Goal: Navigation & Orientation: Find specific page/section

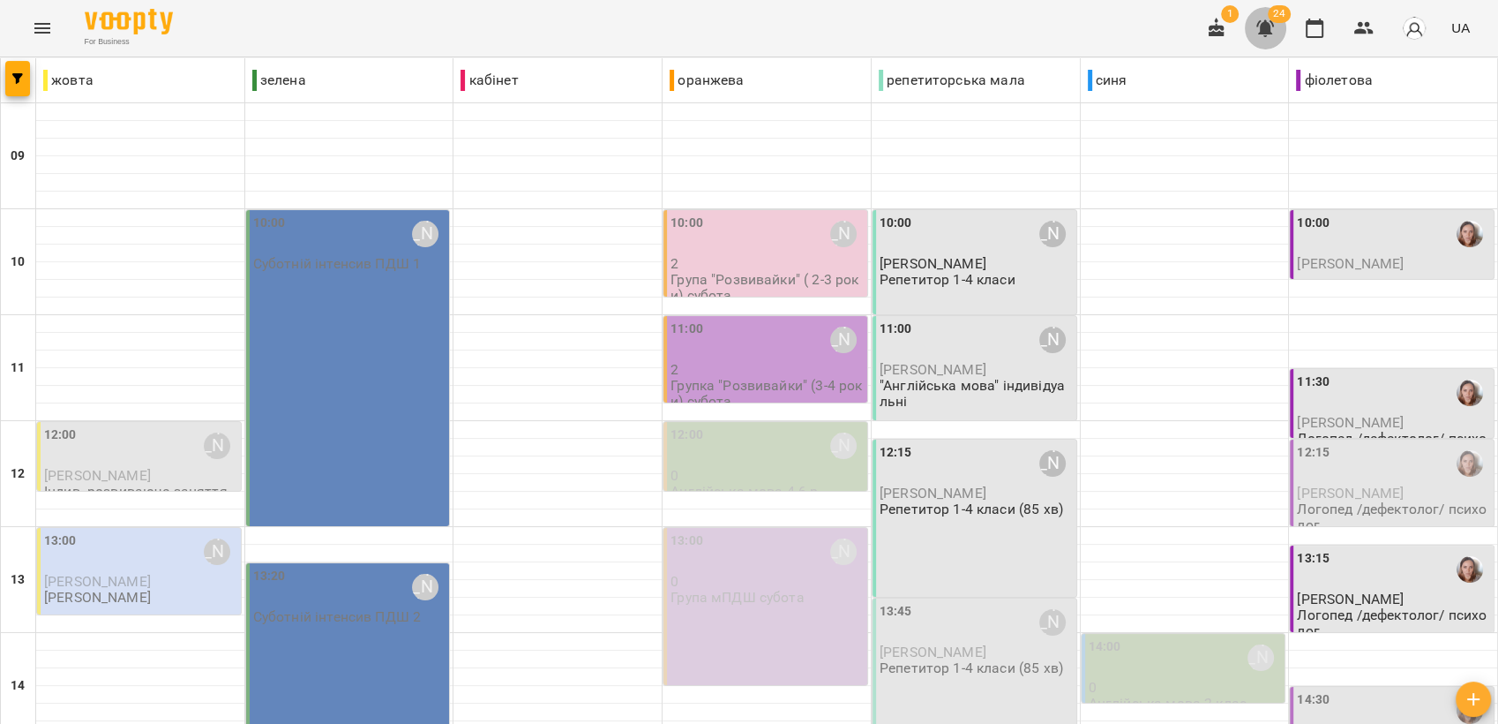
click at [1269, 24] on icon "button" at bounding box center [1265, 28] width 18 height 17
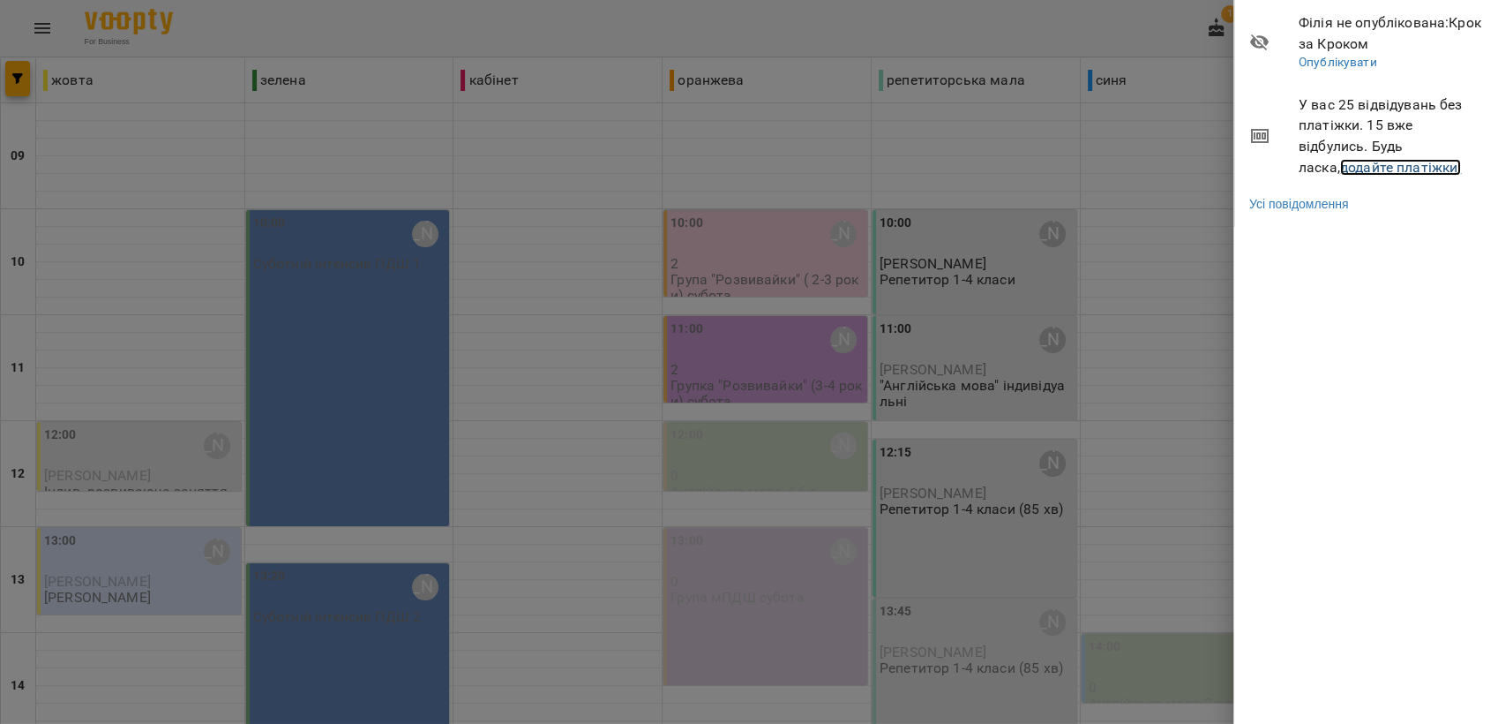
click at [1367, 164] on link "додайте платіжки!" at bounding box center [1401, 167] width 122 height 17
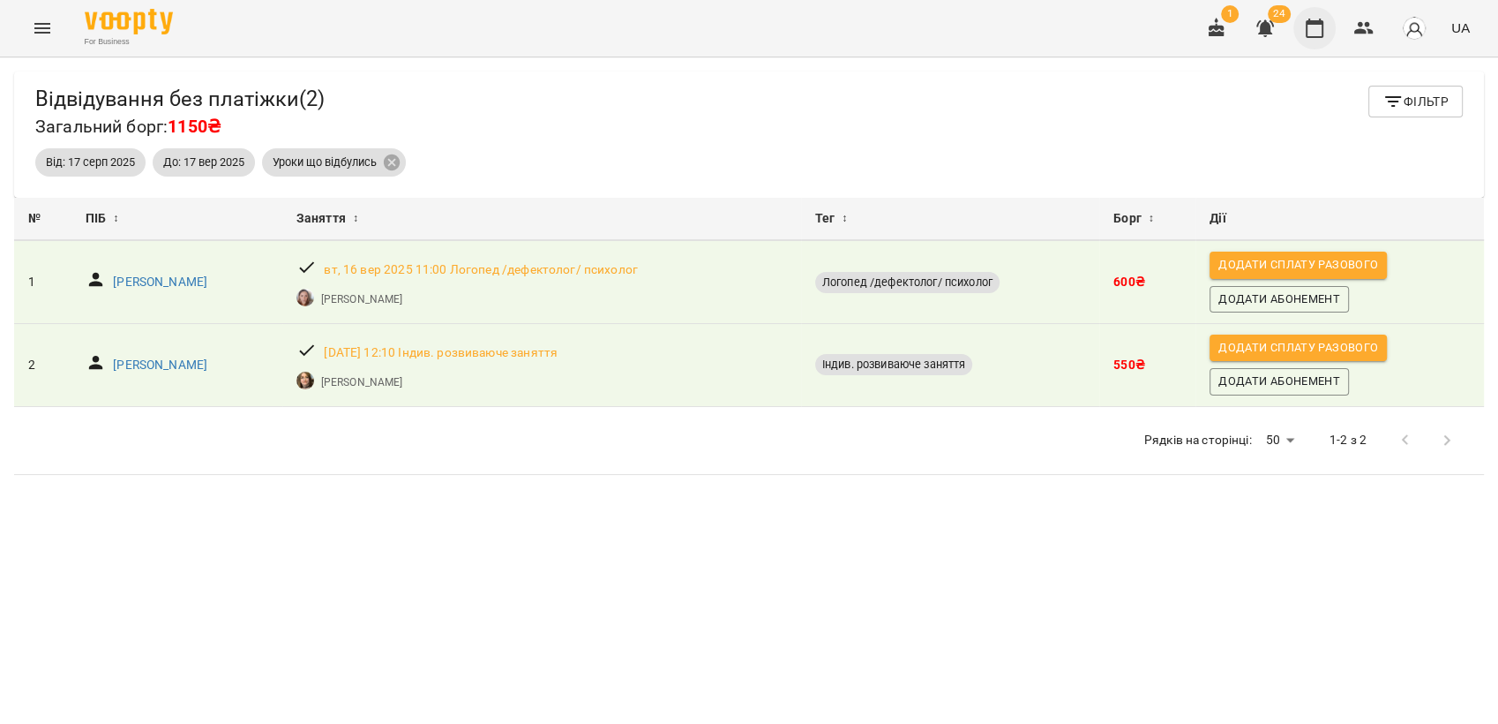
click at [1310, 36] on icon "button" at bounding box center [1315, 28] width 18 height 19
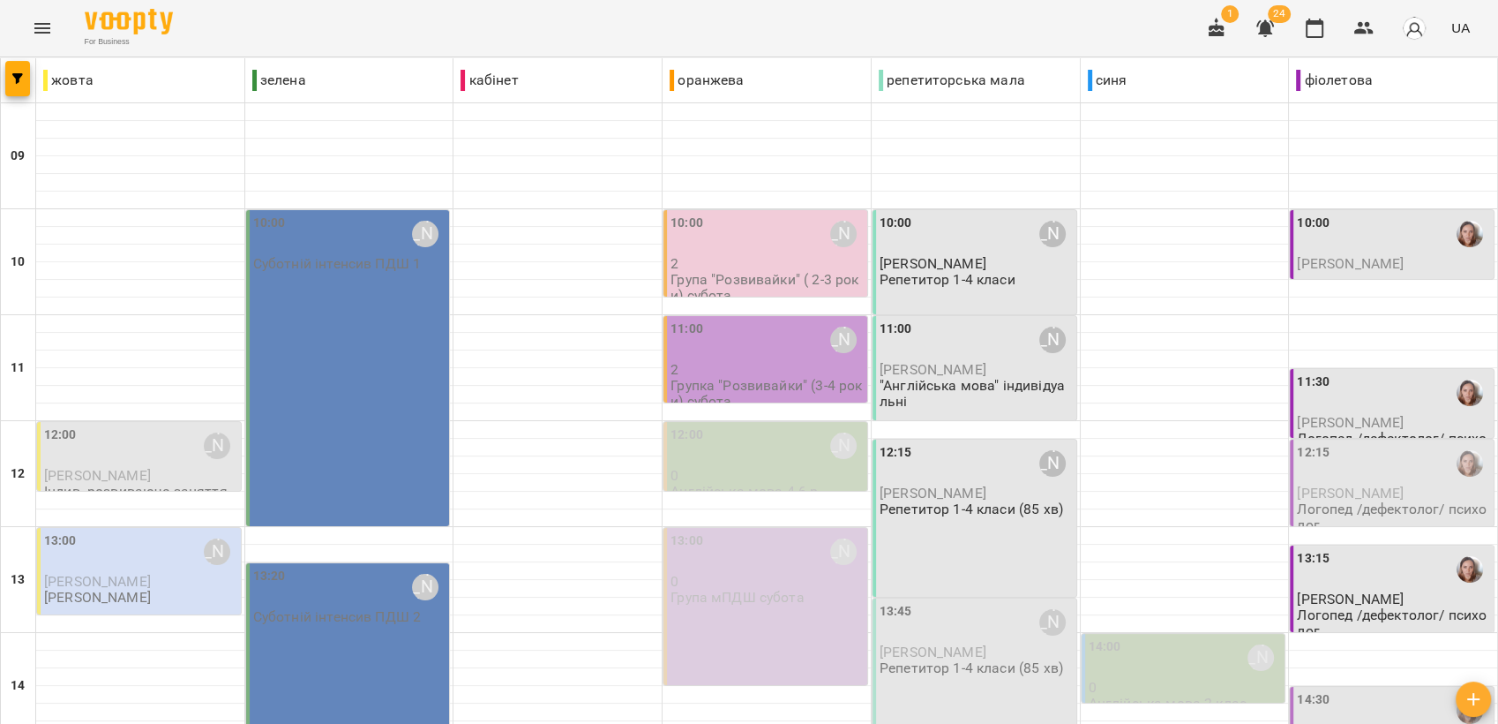
scroll to position [170, 0]
click at [45, 22] on icon "Menu" at bounding box center [42, 28] width 21 height 21
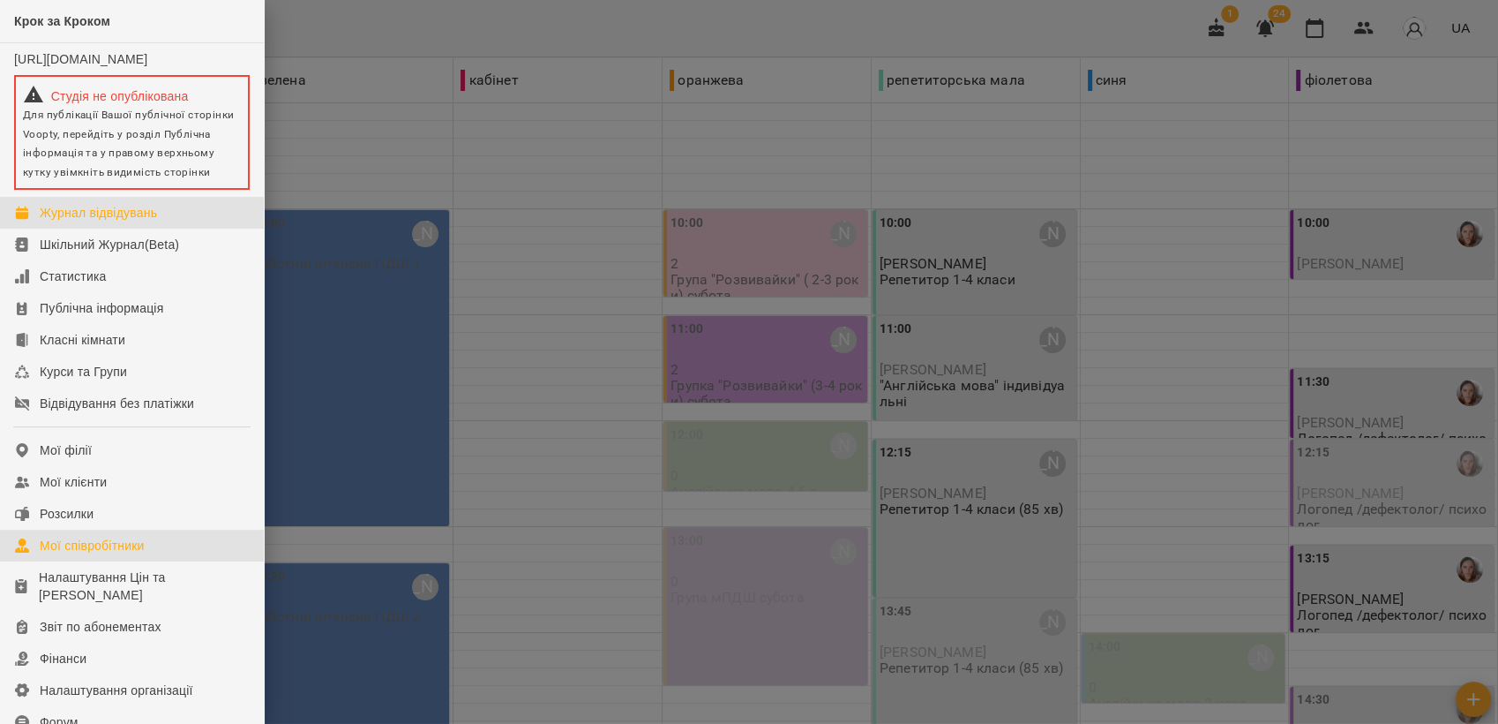
click at [135, 554] on div "Мої співробітники" at bounding box center [92, 545] width 105 height 18
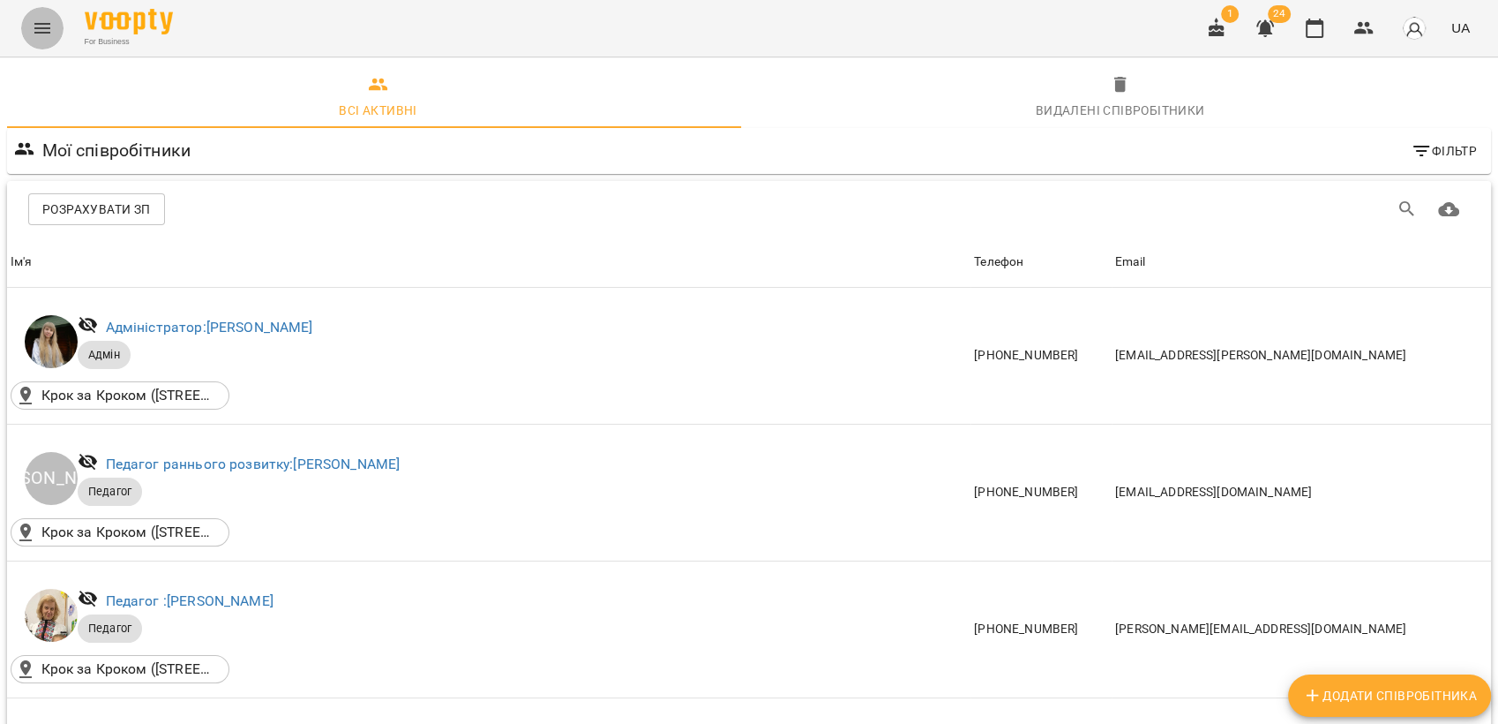
click at [51, 28] on icon "Menu" at bounding box center [42, 28] width 21 height 21
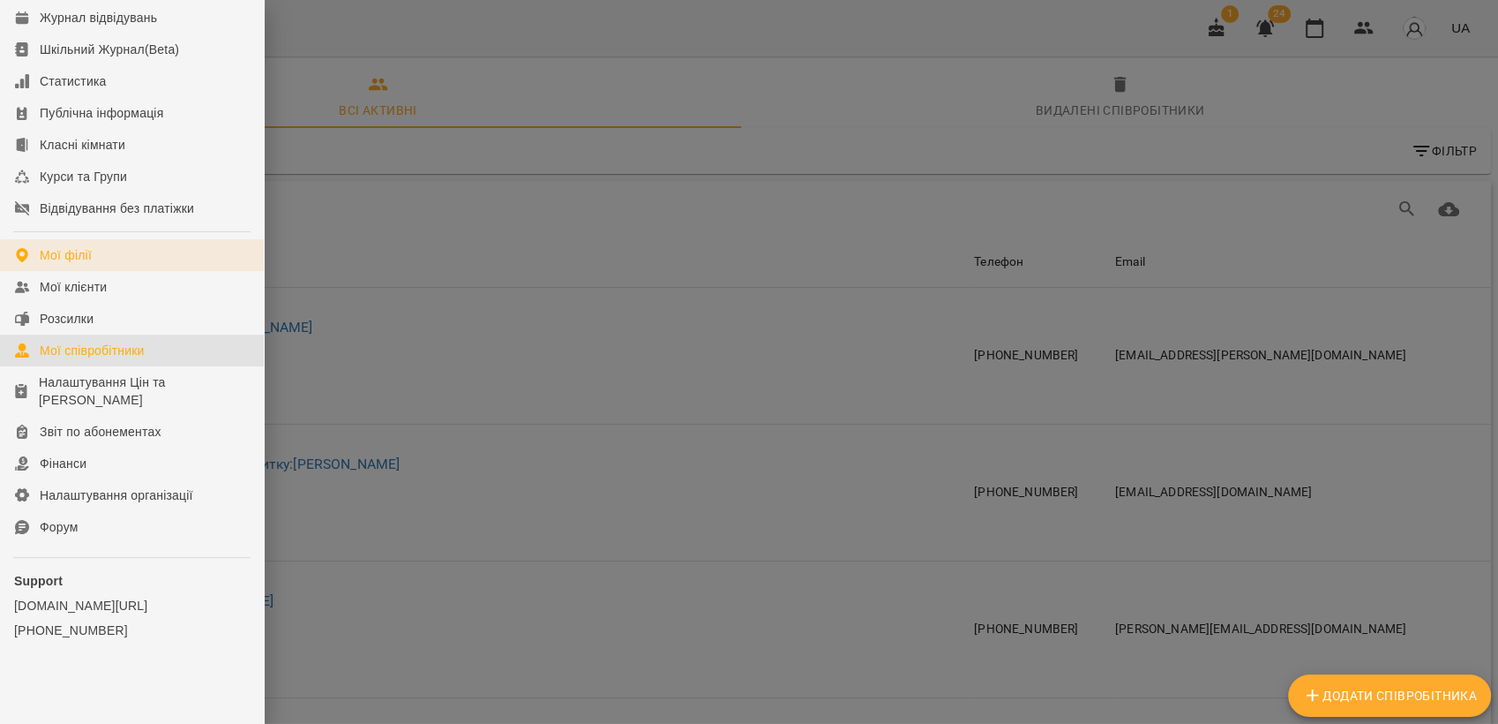
scroll to position [206, 0]
click at [557, 371] on div at bounding box center [749, 362] width 1498 height 724
